Goal: Book appointment/travel/reservation

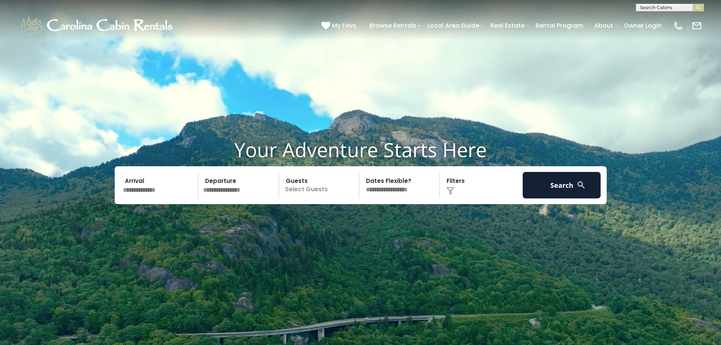
click at [175, 188] on input "text" at bounding box center [159, 185] width 78 height 26
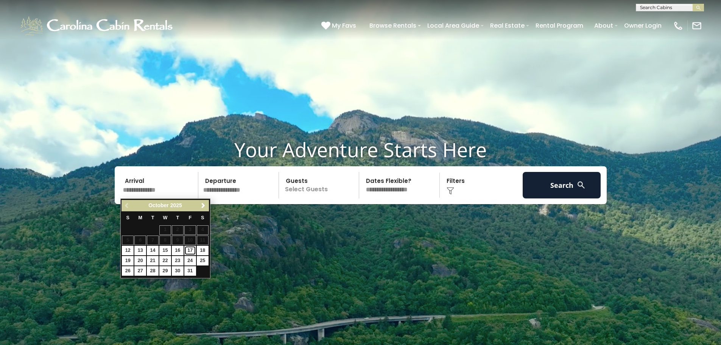
click at [189, 251] on link "17" at bounding box center [190, 249] width 12 height 9
type input "********"
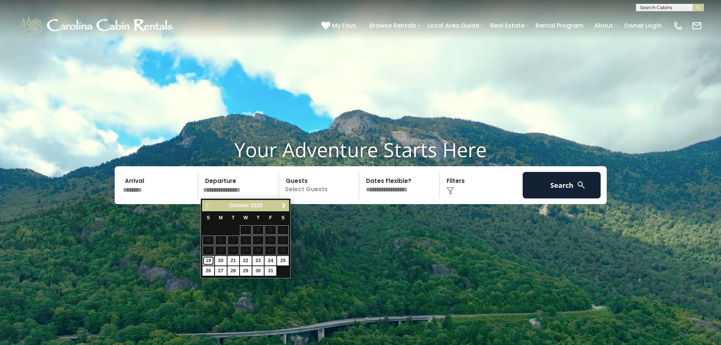
click at [208, 257] on link "19" at bounding box center [208, 260] width 12 height 9
type input "********"
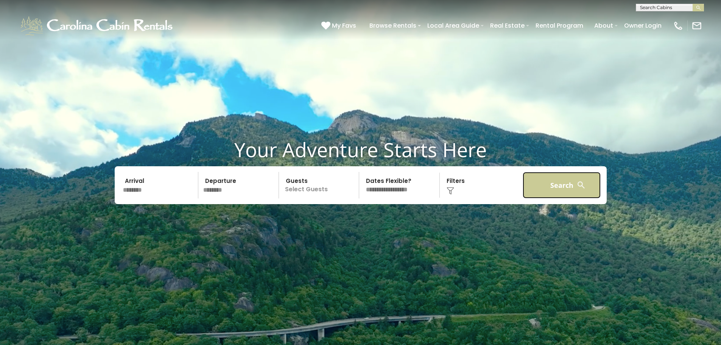
click at [542, 182] on button "Search" at bounding box center [561, 185] width 78 height 26
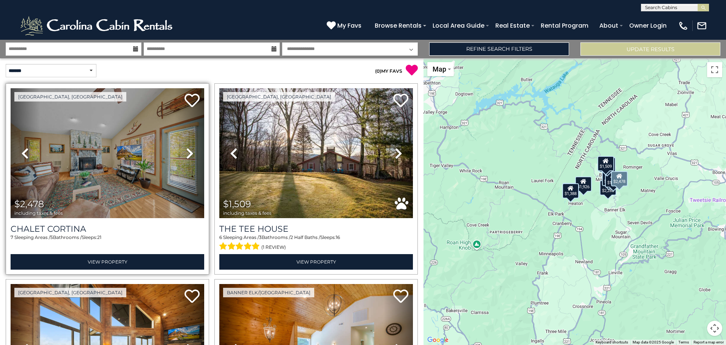
click at [190, 149] on icon at bounding box center [190, 153] width 8 height 12
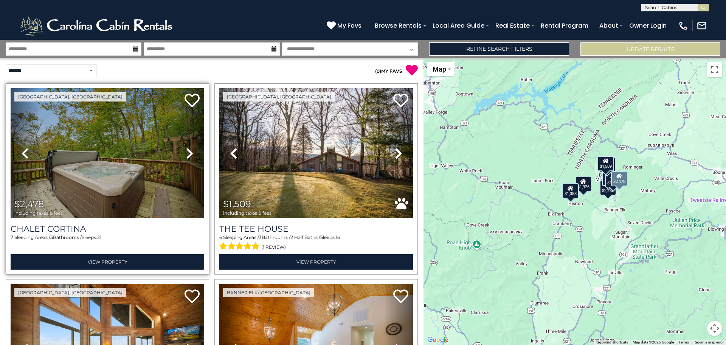
click at [190, 149] on icon at bounding box center [190, 153] width 8 height 12
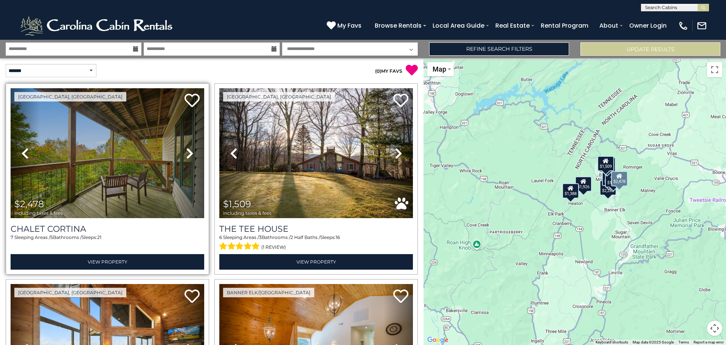
click at [190, 149] on icon at bounding box center [190, 153] width 8 height 12
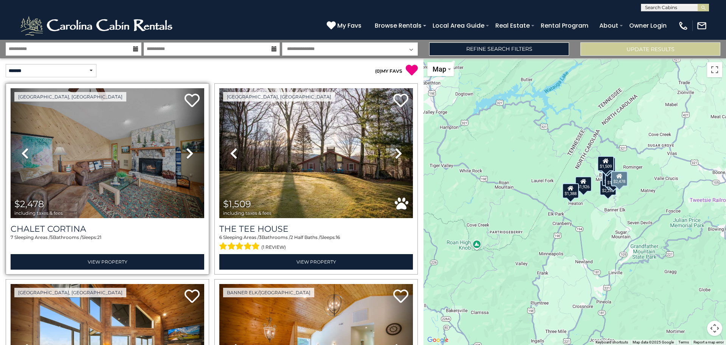
click at [190, 149] on icon at bounding box center [190, 153] width 8 height 12
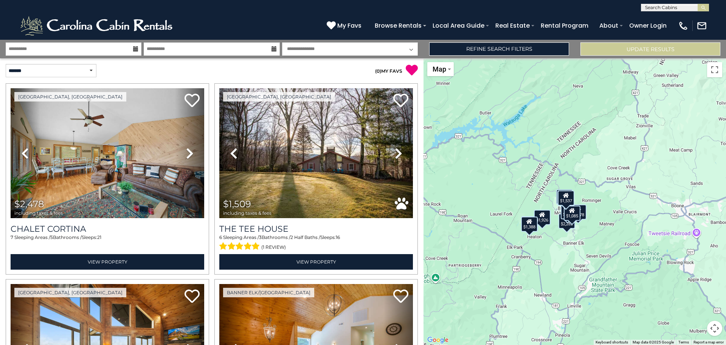
drag, startPoint x: 639, startPoint y: 208, endPoint x: 603, endPoint y: 235, distance: 44.9
click at [603, 235] on div "$2,478 $1,509 $2,282 $1,386 $594 $1,926 $1,085 $1,388 $1,124 $1,537" at bounding box center [575, 201] width 303 height 286
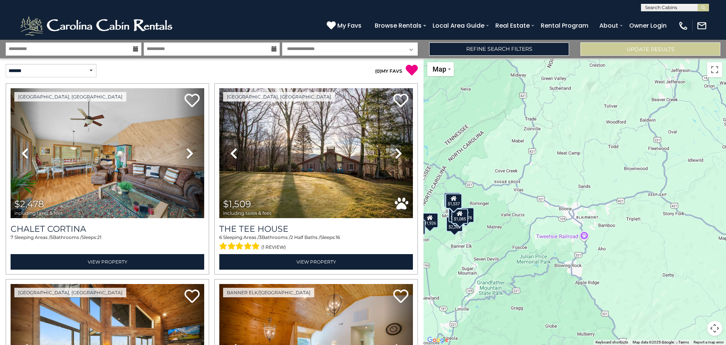
drag, startPoint x: 726, startPoint y: 249, endPoint x: 607, endPoint y: 253, distance: 118.8
click at [607, 253] on div "$2,478 $1,509 $2,282 $1,386 $594 $1,926 $1,085 $1,388 $1,124 $1,537" at bounding box center [575, 201] width 303 height 286
click at [567, 211] on div "$2,478 $1,509 $2,282 $1,386 $594 $1,926 $1,085 $1,388 $1,124 $1,537" at bounding box center [575, 201] width 303 height 286
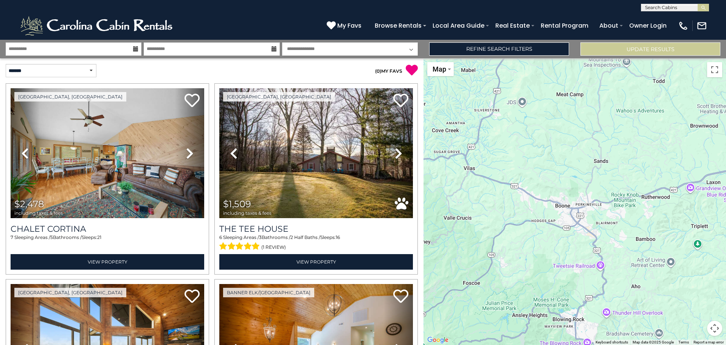
click at [566, 207] on div "$2,478 $1,509 $2,282 $1,386 $594 $1,926 $1,085 $1,388 $1,124 $1,537" at bounding box center [575, 201] width 303 height 286
